Goal: Transaction & Acquisition: Purchase product/service

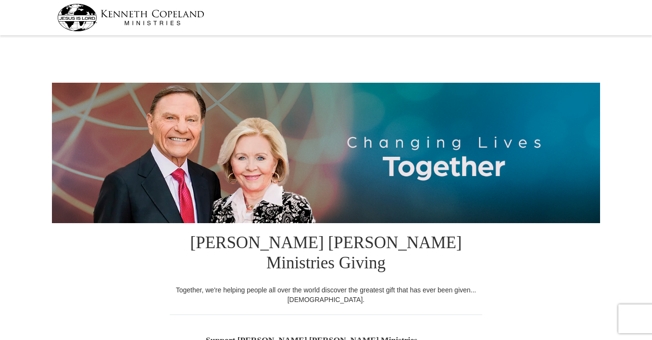
select select "[GEOGRAPHIC_DATA]"
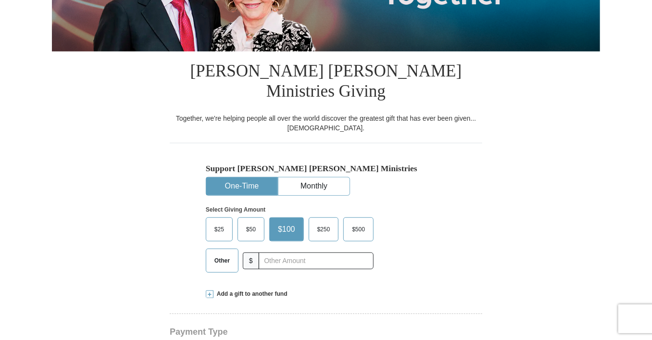
scroll to position [176, 0]
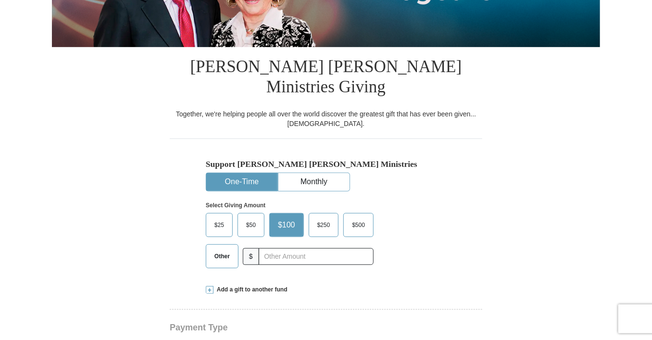
click at [223, 218] on span "$25" at bounding box center [219, 225] width 19 height 14
click at [0, 0] on input "$25" at bounding box center [0, 0] width 0 height 0
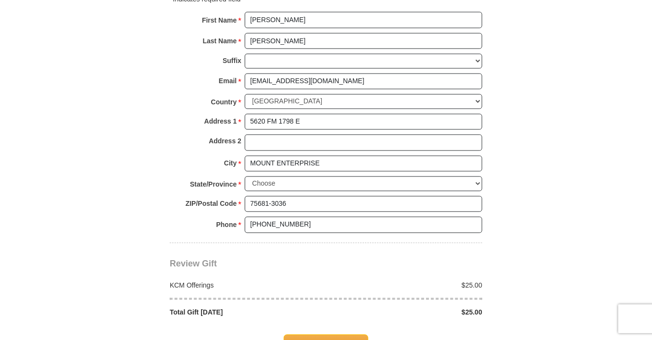
scroll to position [705, 0]
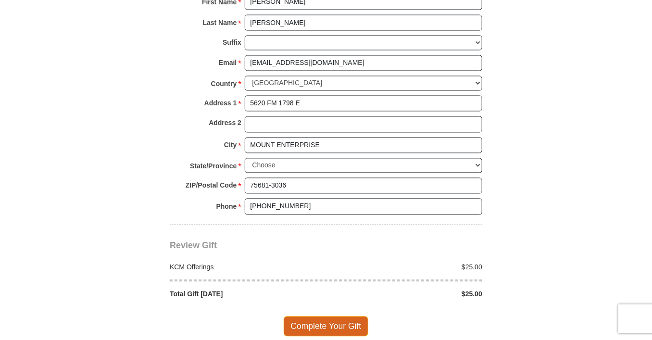
click at [330, 317] on span "Complete Your Gift" at bounding box center [326, 327] width 85 height 20
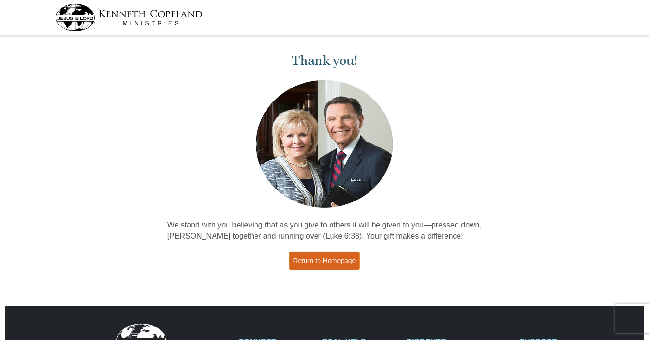
click at [325, 267] on link "Return to Homepage" at bounding box center [324, 261] width 71 height 19
